Goal: Participate in discussion: Engage in conversation with other users on a specific topic

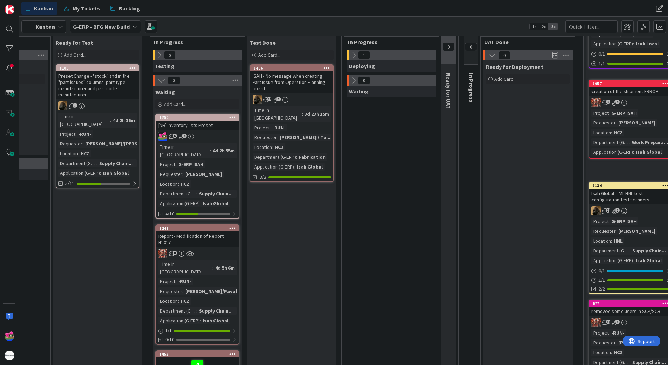
scroll to position [105, 347]
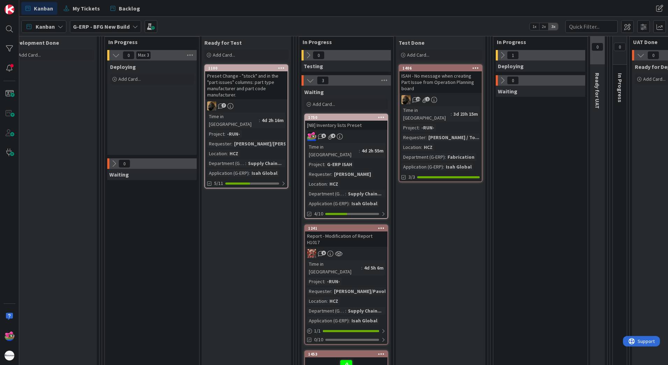
click at [115, 166] on icon at bounding box center [114, 164] width 8 height 8
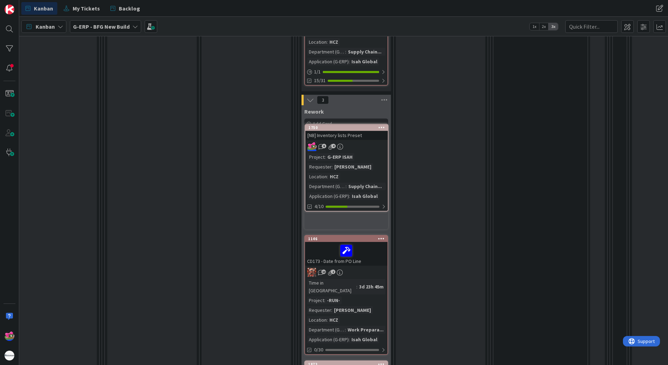
scroll to position [393, 347]
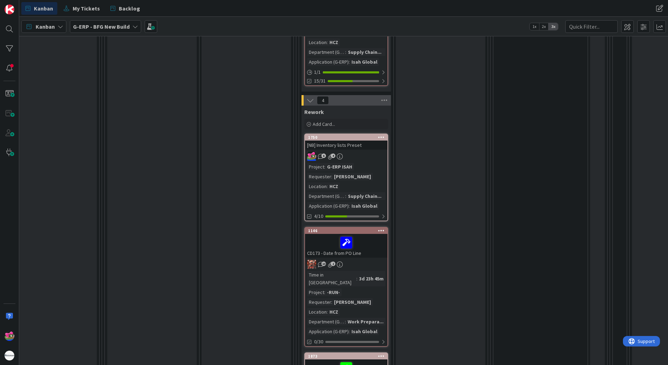
click at [381, 152] on div "6 4" at bounding box center [346, 156] width 82 height 9
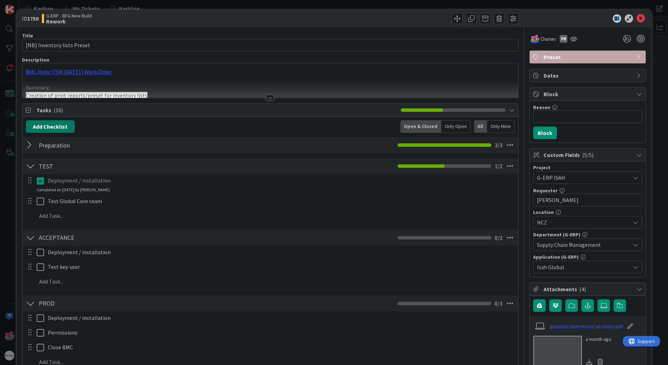
click at [57, 128] on button "Add Checklist" at bounding box center [50, 126] width 49 height 13
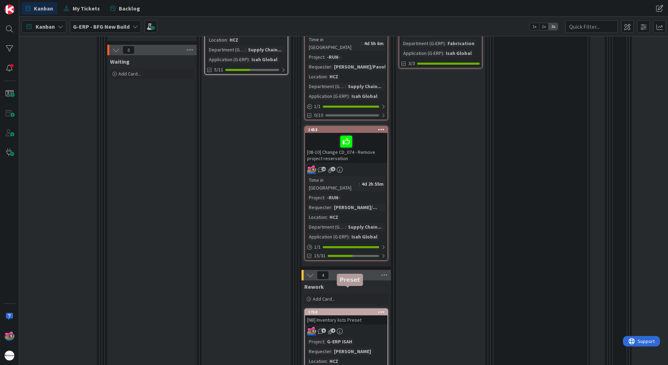
click at [352, 309] on div "1750" at bounding box center [347, 311] width 79 height 5
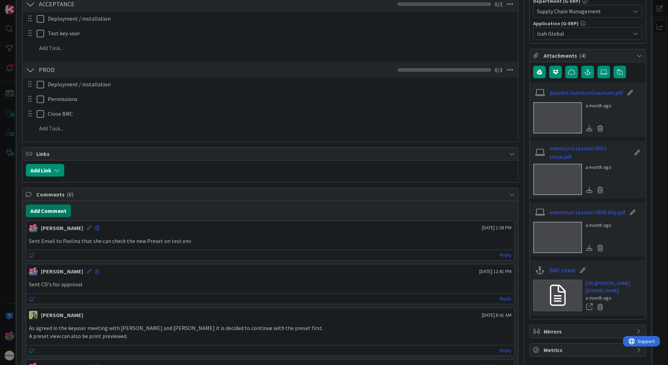
click at [51, 209] on button "Add Comment" at bounding box center [48, 210] width 45 height 13
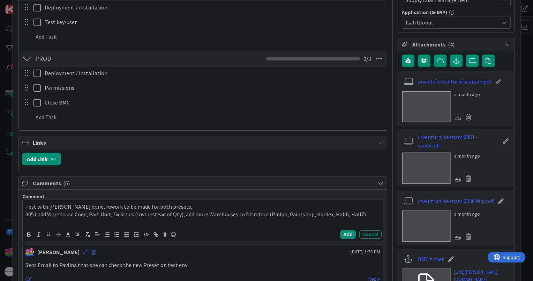
scroll to position [349, 0]
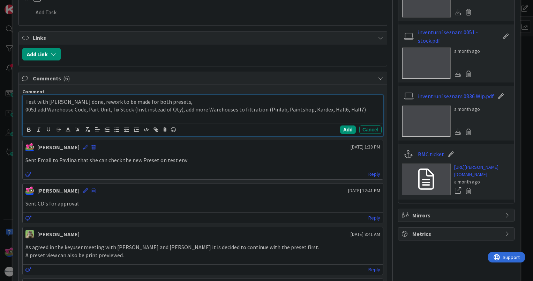
click at [367, 109] on p "0051 add Warehouse Code, Part Unit, fix Stock (Invt instead of Qty), add more W…" at bounding box center [202, 109] width 355 height 8
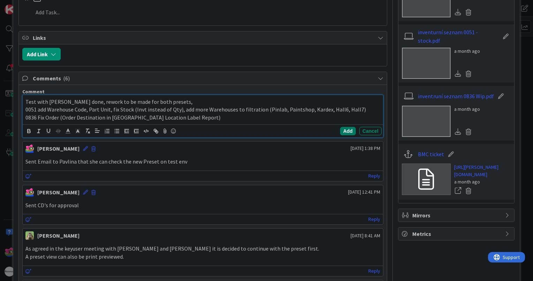
click at [344, 130] on button "Add" at bounding box center [348, 131] width 16 height 8
